Goal: Task Accomplishment & Management: Use online tool/utility

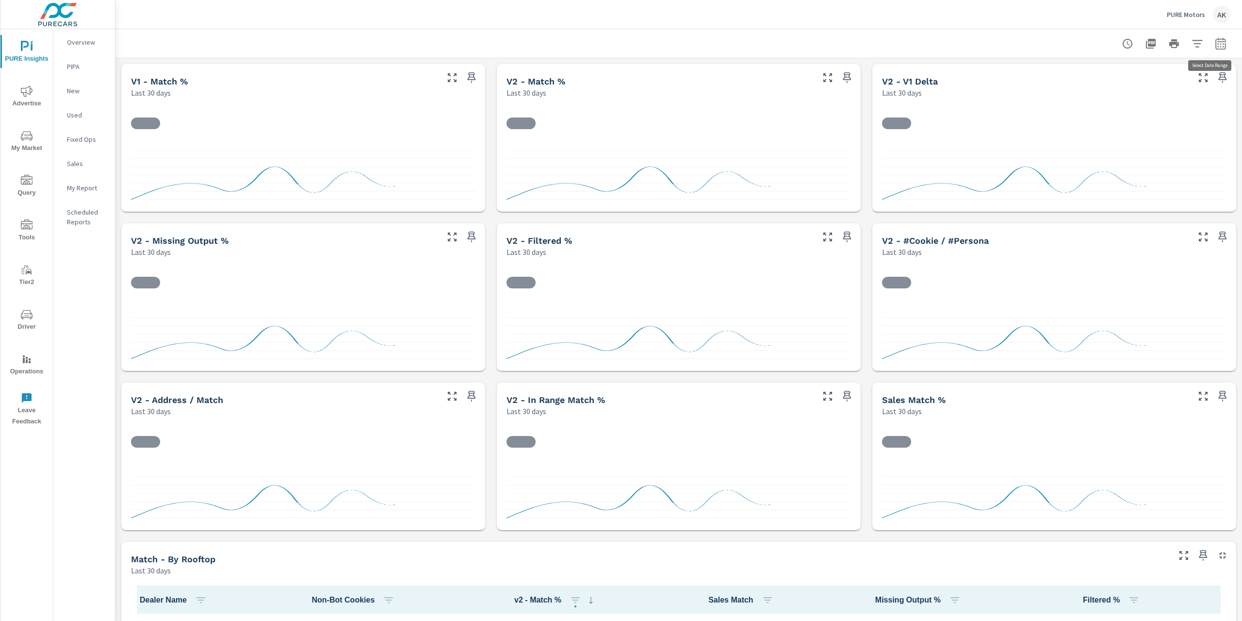
click at [1215, 41] on icon "button" at bounding box center [1221, 44] width 12 height 12
select select "Last 30 days"
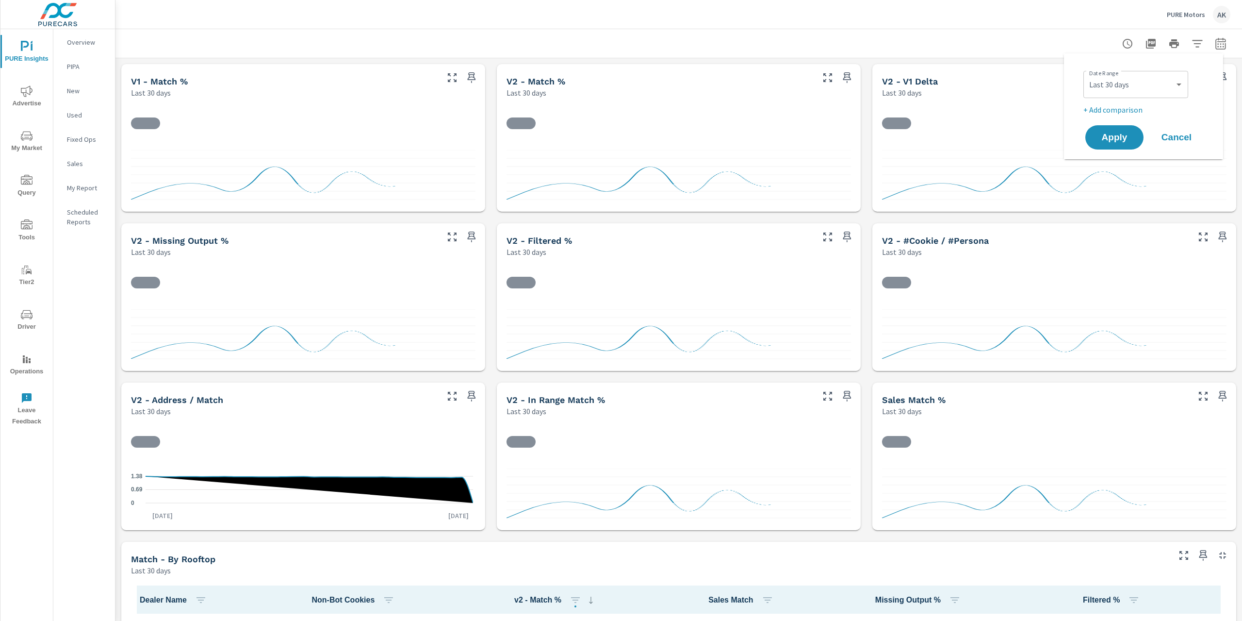
click at [1178, 42] on div at bounding box center [1174, 43] width 113 height 19
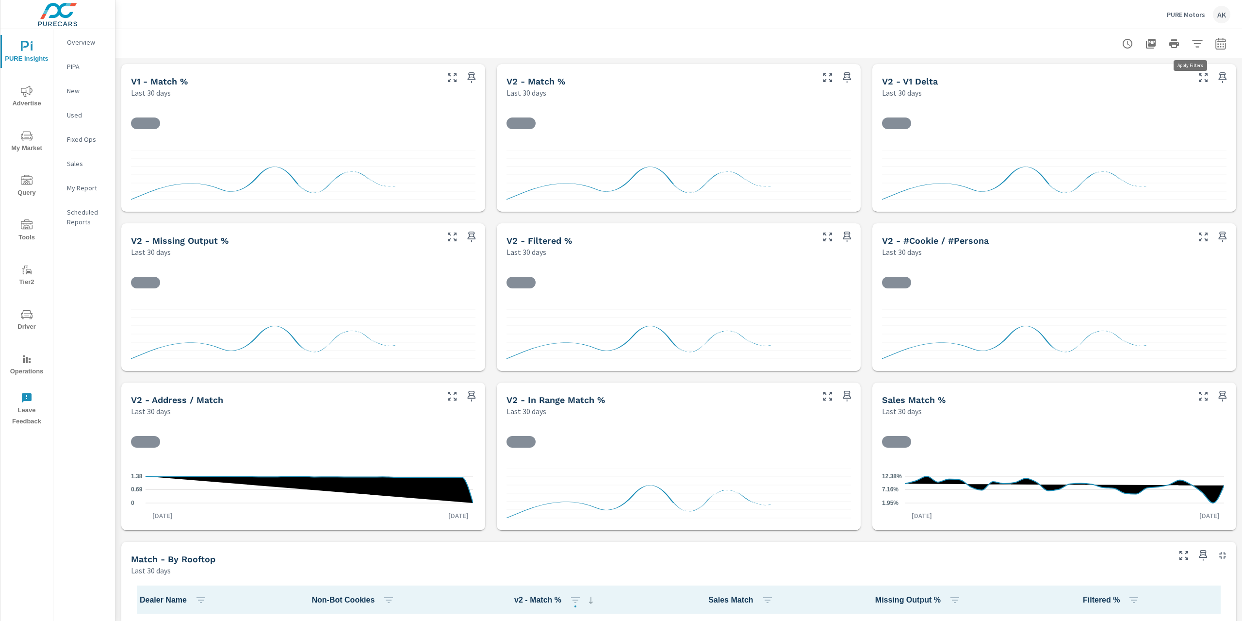
click at [1192, 42] on icon "button" at bounding box center [1198, 44] width 12 height 12
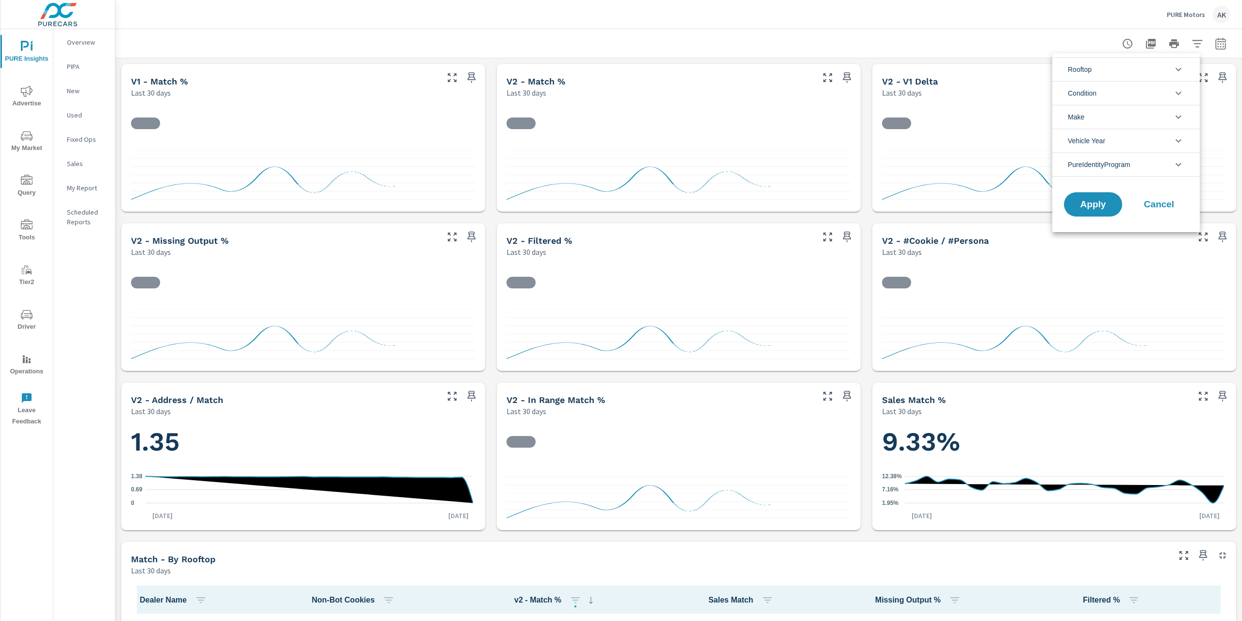
click at [1132, 190] on div "Apply Cancel" at bounding box center [1127, 206] width 148 height 51
click at [1136, 166] on li "PureIdentityProgram" at bounding box center [1127, 164] width 148 height 24
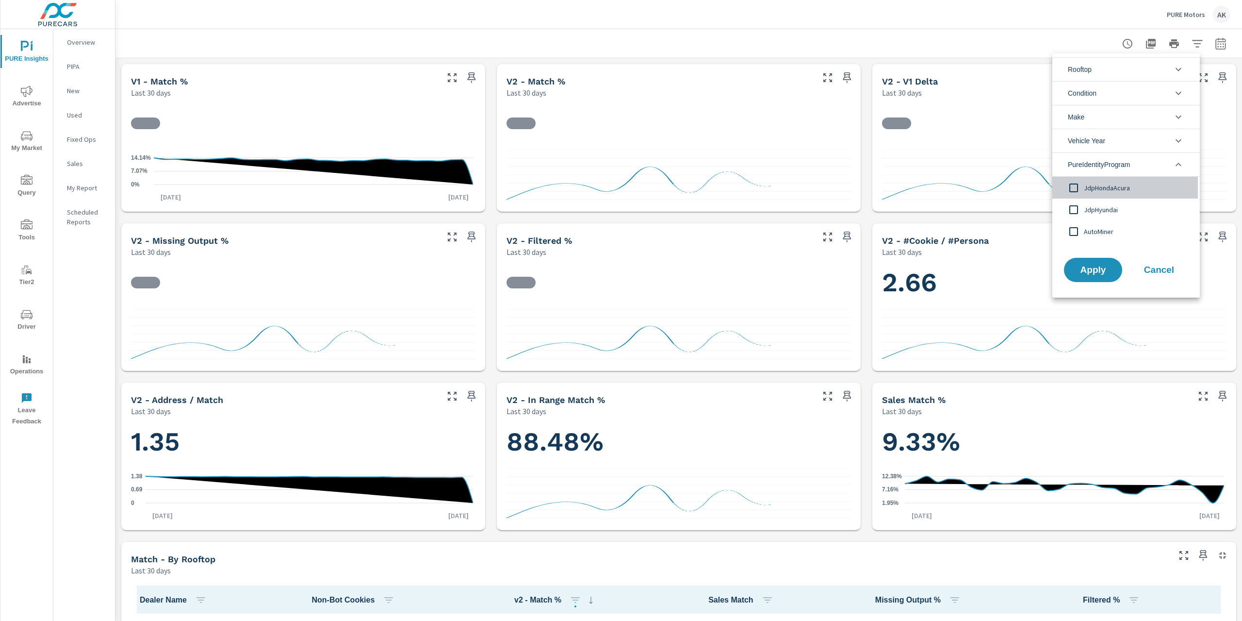
click at [1073, 191] on input "filter options" at bounding box center [1074, 188] width 20 height 20
click at [1073, 212] on input "filter options" at bounding box center [1074, 209] width 20 height 20
click at [1080, 265] on span "Apply" at bounding box center [1093, 269] width 40 height 9
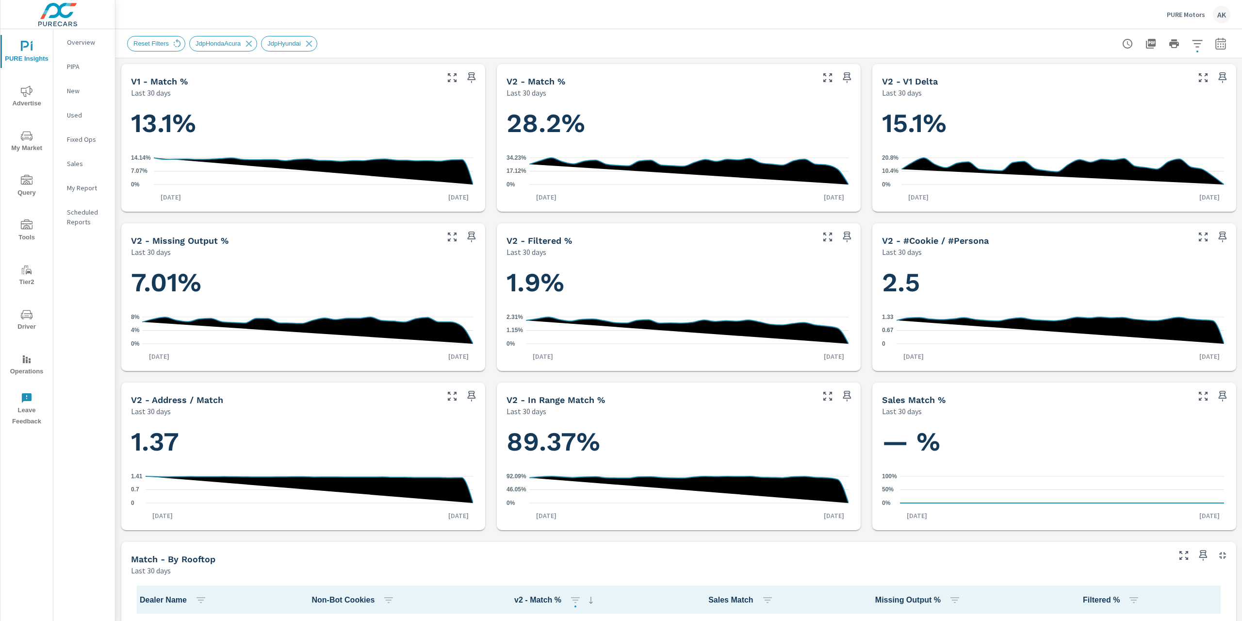
click at [1218, 42] on icon "button" at bounding box center [1221, 44] width 12 height 12
click at [1157, 75] on select "Custom [DATE] Last week Last 7 days Last 14 days Last 30 days Last 45 days Last…" at bounding box center [1136, 84] width 97 height 19
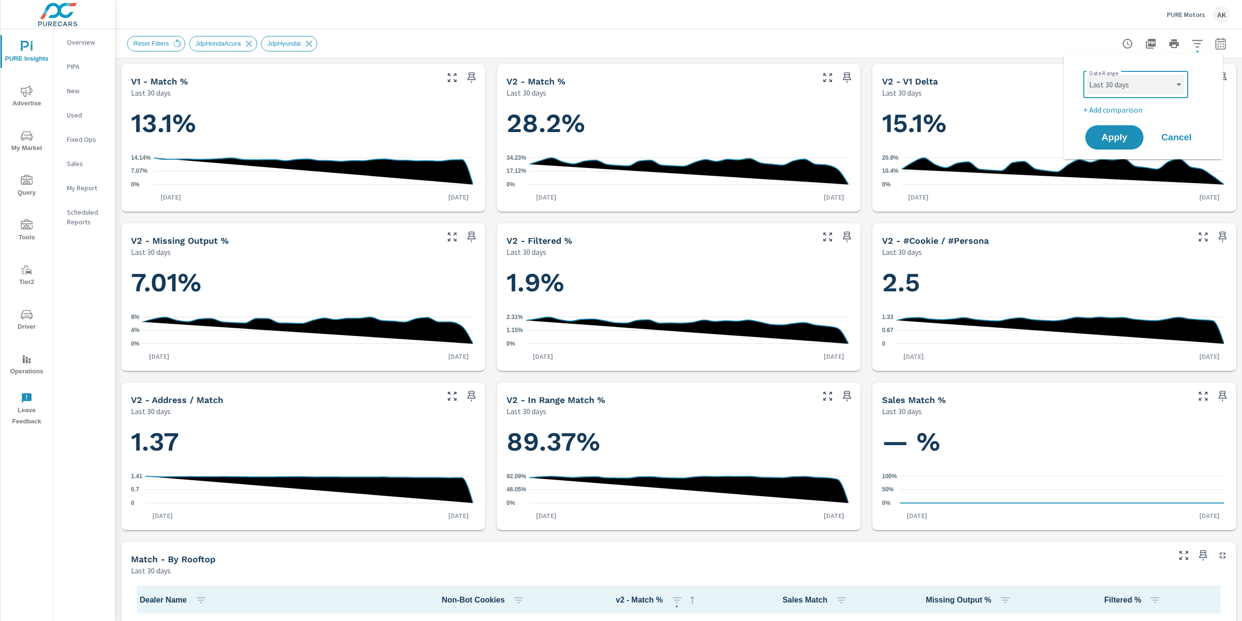
scroll to position [187, 0]
click at [1138, 86] on select "Custom [DATE] Last week Last 7 days Last 14 days Last 30 days Last 45 days Last…" at bounding box center [1136, 84] width 97 height 19
click at [1088, 75] on select "Custom [DATE] Last week Last 7 days Last 14 days Last 30 days Last 45 days Last…" at bounding box center [1136, 84] width 97 height 19
select select "custom"
click at [1103, 122] on input "[DATE]" at bounding box center [1111, 121] width 54 height 19
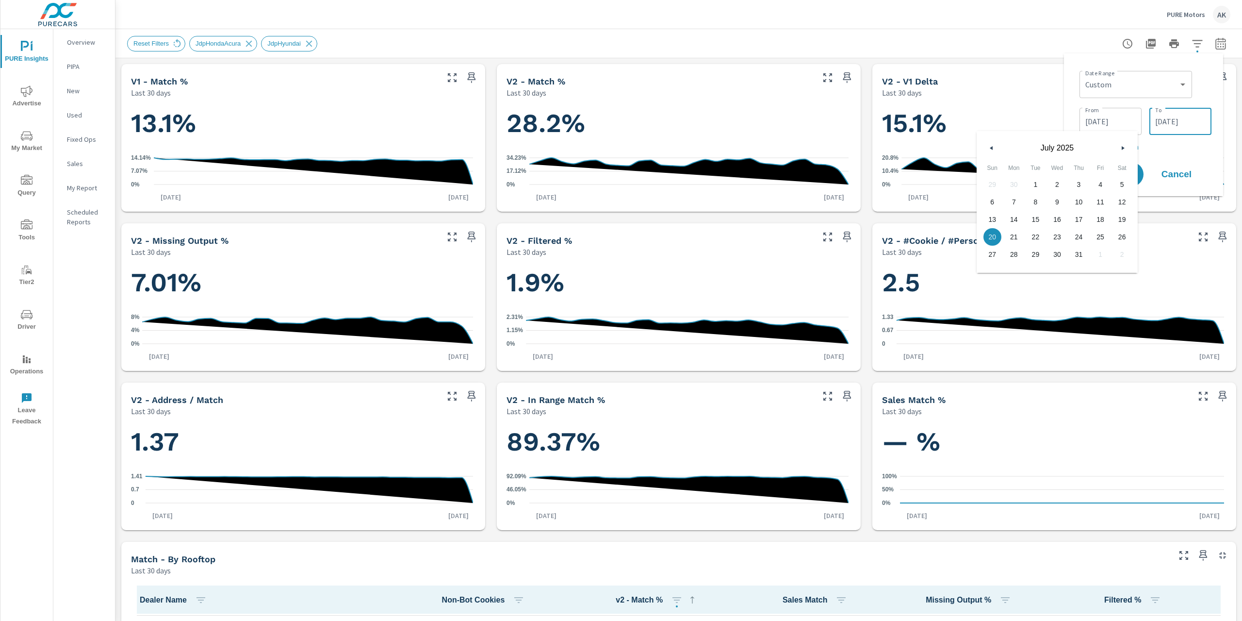
click at [1176, 129] on input "[DATE]" at bounding box center [1181, 121] width 54 height 19
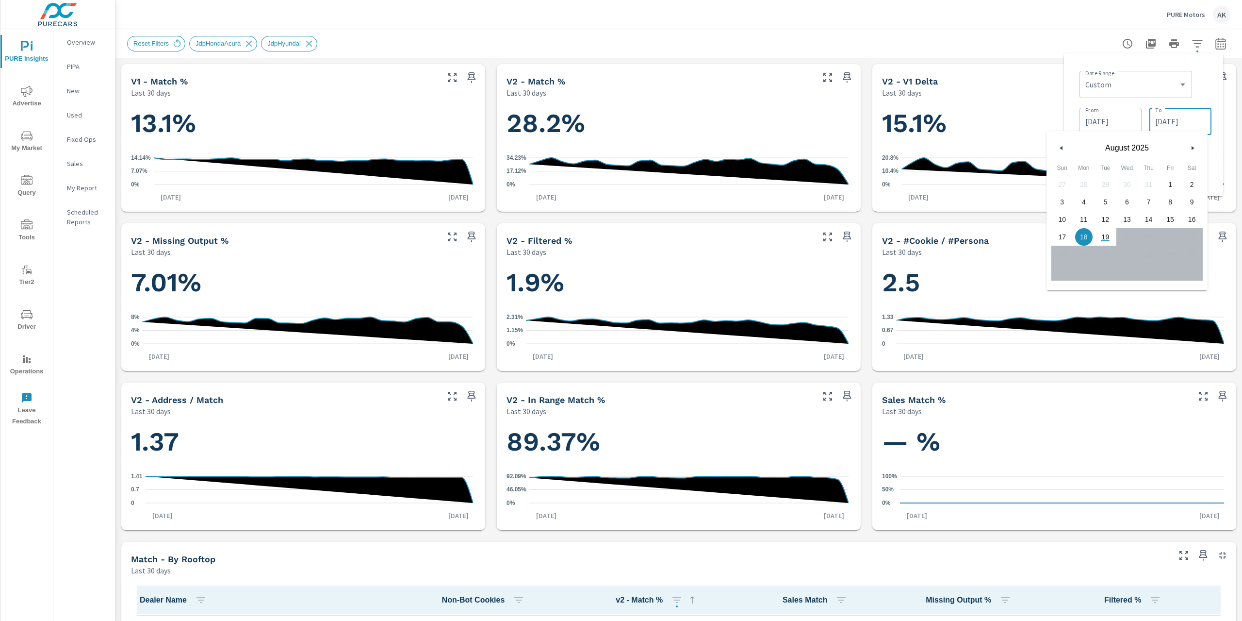
click at [1172, 125] on input "[DATE]" at bounding box center [1181, 121] width 54 height 19
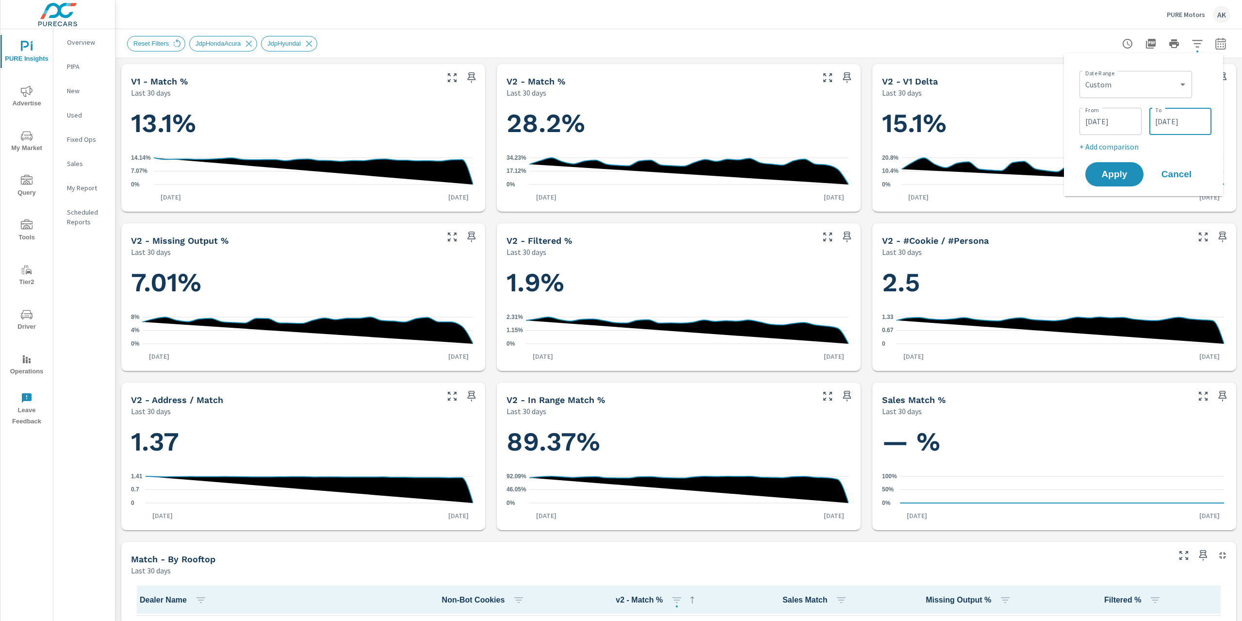
click at [1172, 125] on input "[DATE]" at bounding box center [1181, 121] width 54 height 19
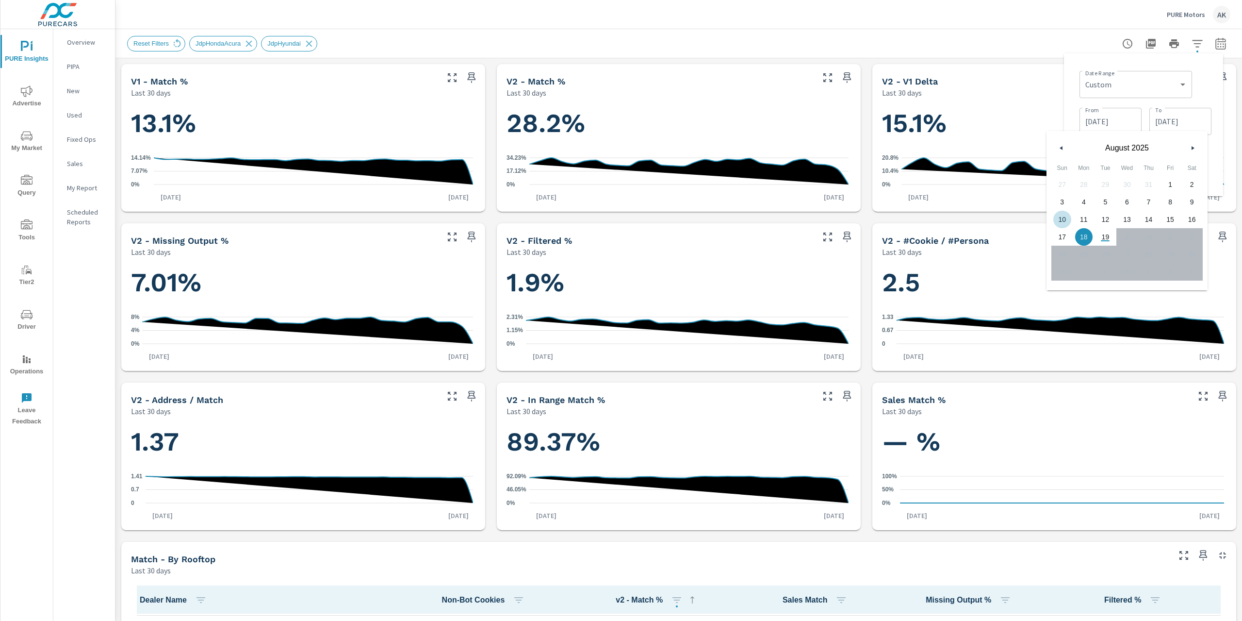
click at [1062, 233] on span "17" at bounding box center [1063, 237] width 22 height 13
type input "[DATE]"
click at [1106, 120] on input "[DATE]" at bounding box center [1111, 121] width 54 height 19
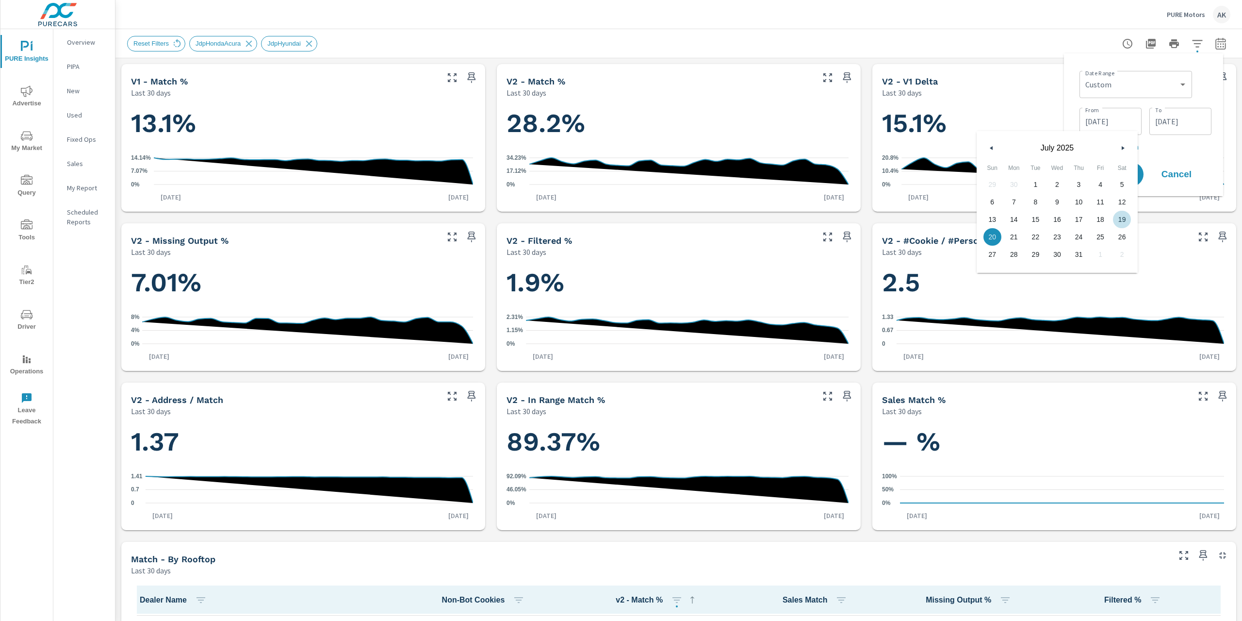
click at [1113, 225] on span "19" at bounding box center [1122, 219] width 22 height 13
type input "[DATE]"
click at [1209, 77] on div "Date Range Custom [DATE] Last week Last 7 days Last 14 days Last 30 days Last 4…" at bounding box center [1146, 83] width 132 height 33
click at [1112, 177] on span "Apply" at bounding box center [1115, 174] width 40 height 9
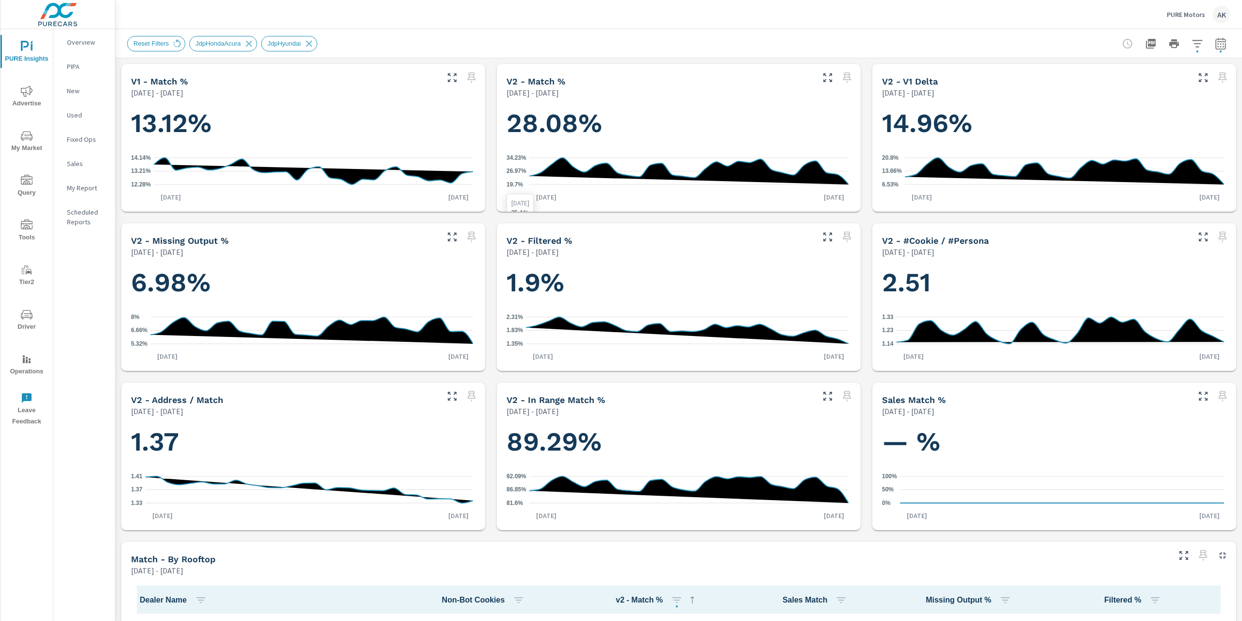
scroll to position [187, 0]
